Goal: Register for event/course

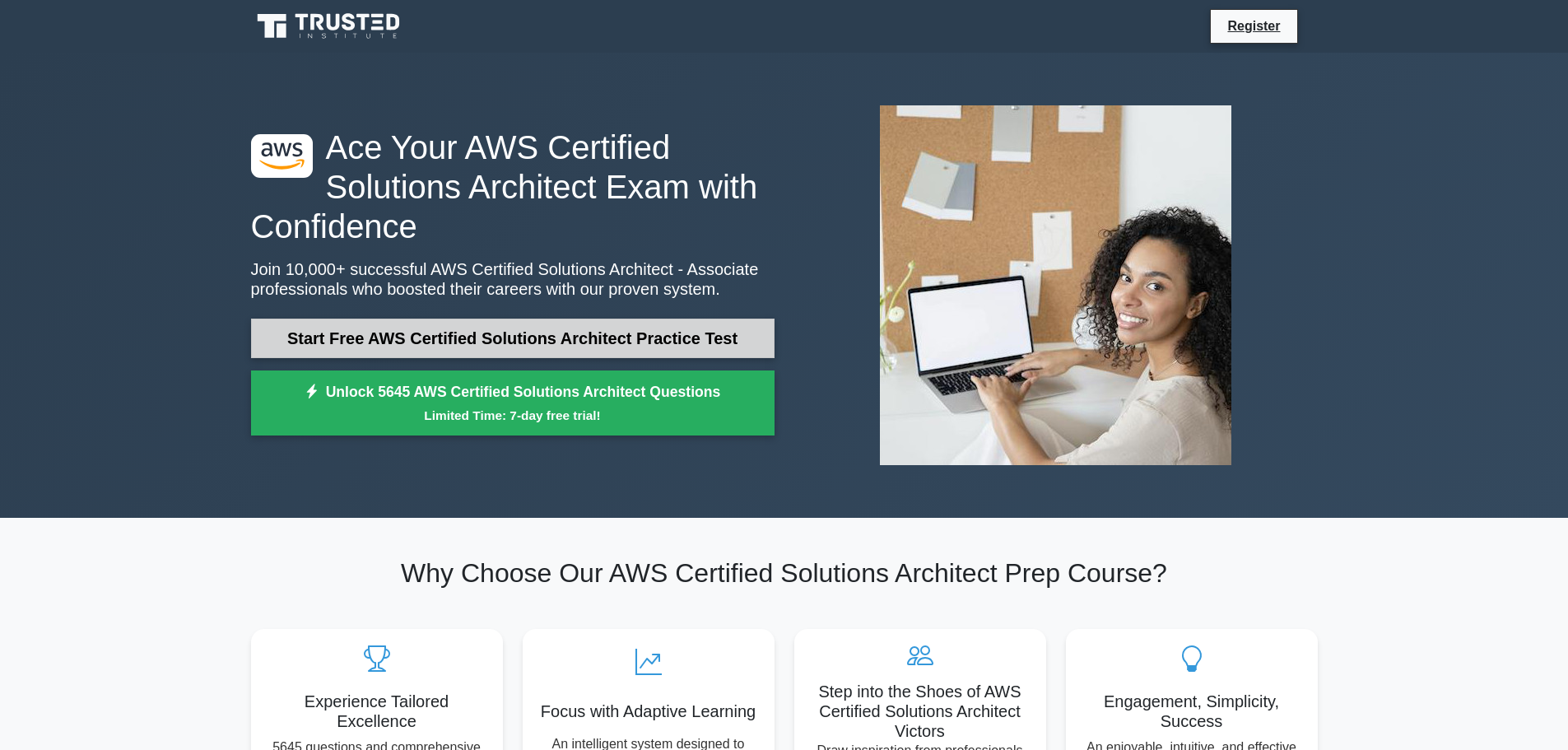
click at [730, 337] on link "Start Free AWS Certified Solutions Architect Practice Test" at bounding box center [512, 338] width 523 height 39
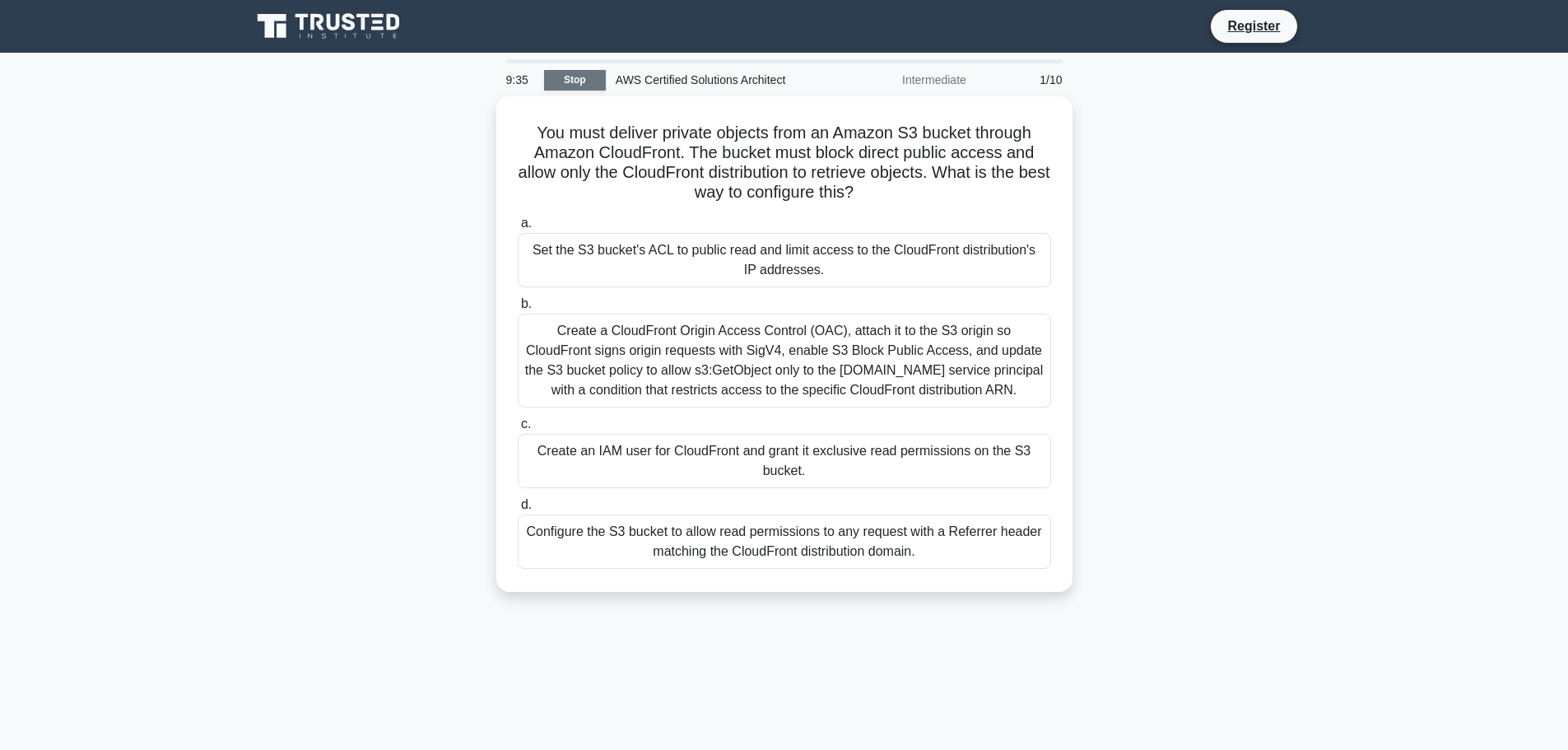
click at [567, 85] on link "Stop" at bounding box center [575, 80] width 62 height 21
